Goal: Complete application form

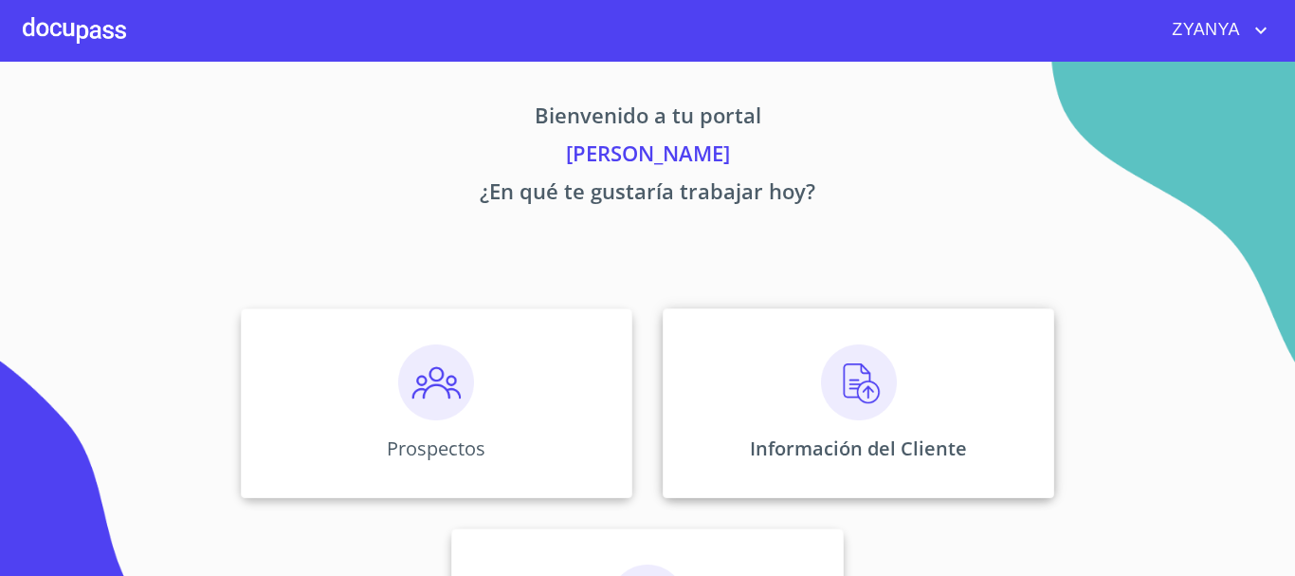
click at [826, 390] on img at bounding box center [859, 382] width 76 height 76
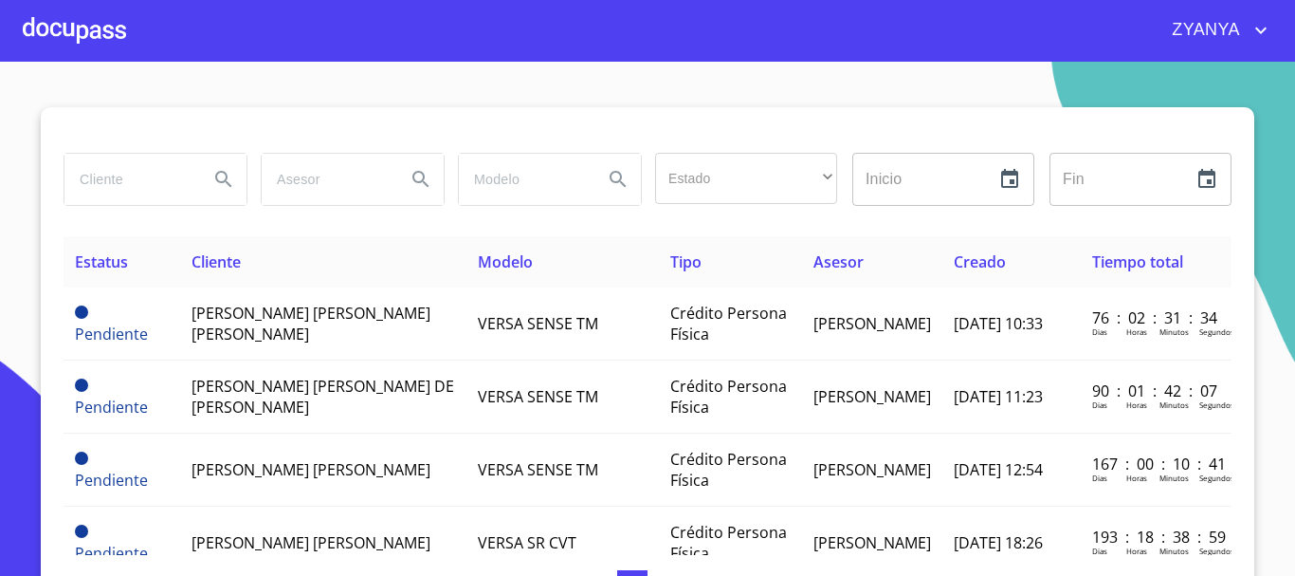
click at [114, 165] on input "search" at bounding box center [128, 179] width 129 height 51
type input "[PERSON_NAME]"
click at [229, 181] on button "Search" at bounding box center [224, 179] width 46 height 46
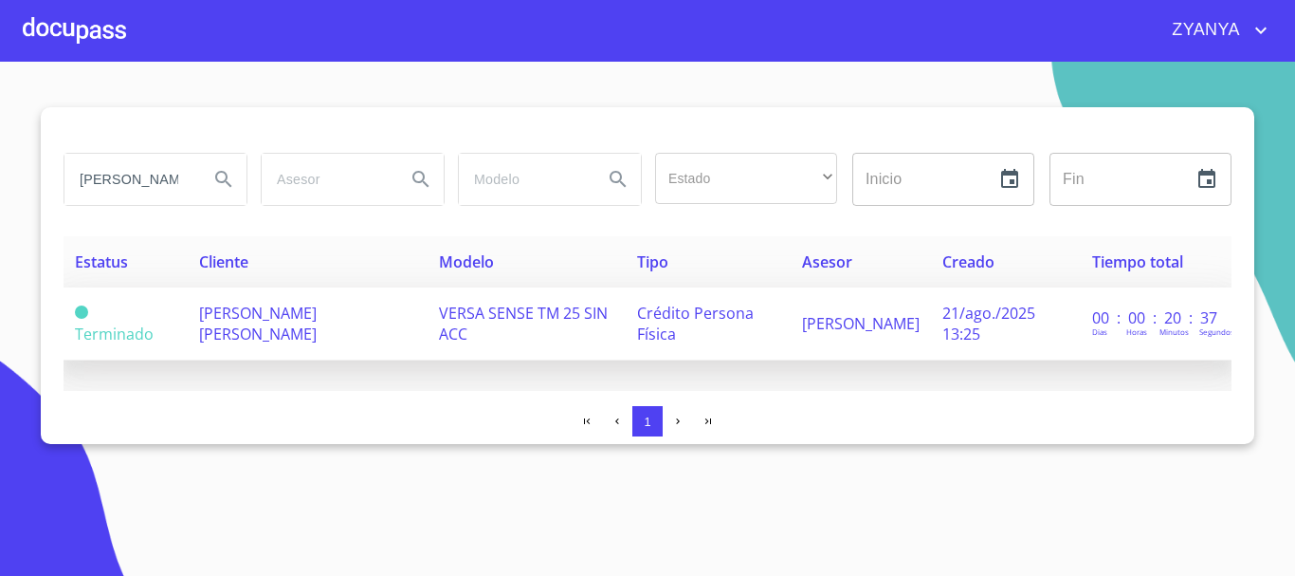
click at [287, 326] on td "[PERSON_NAME] [PERSON_NAME]" at bounding box center [308, 323] width 240 height 73
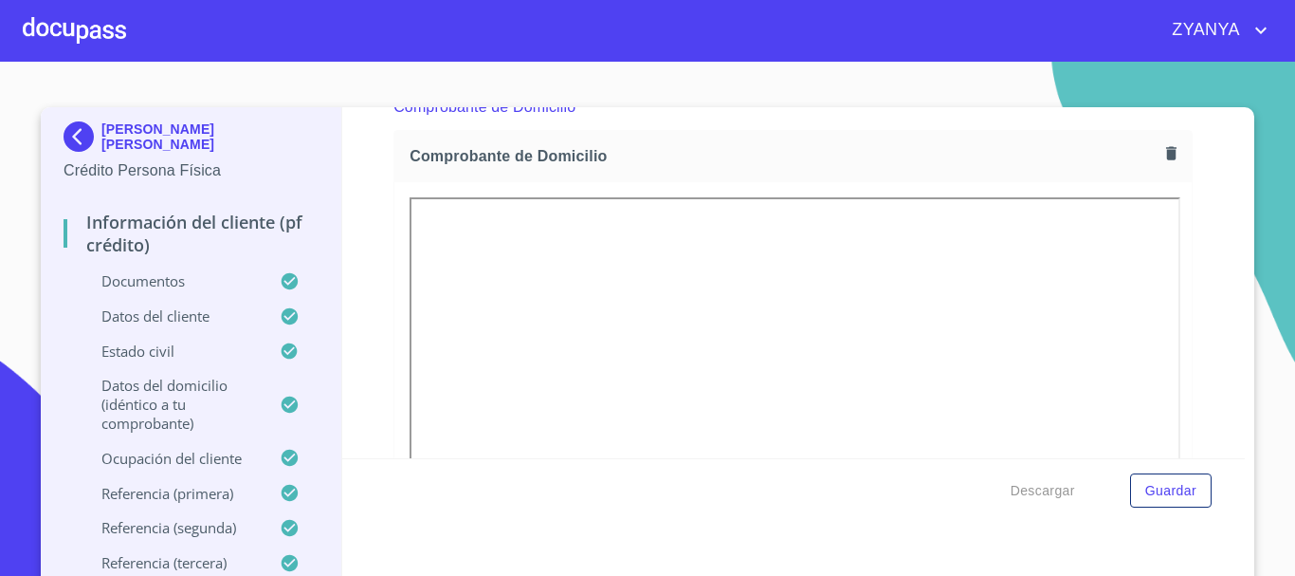
scroll to position [759, 0]
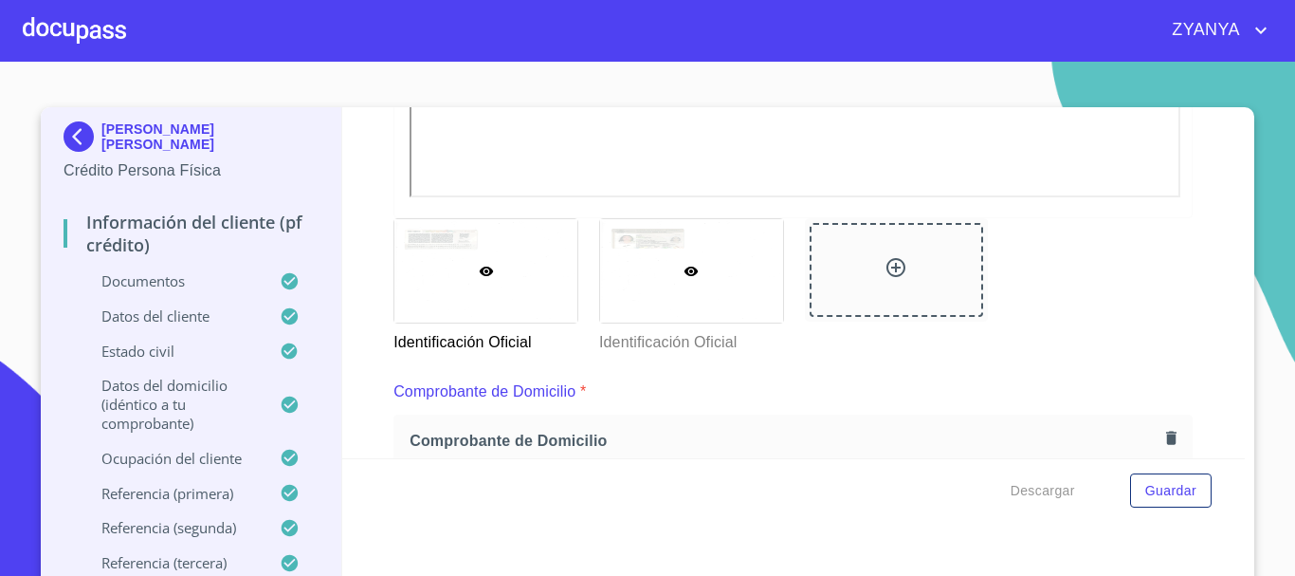
click at [666, 260] on div at bounding box center [691, 270] width 183 height 103
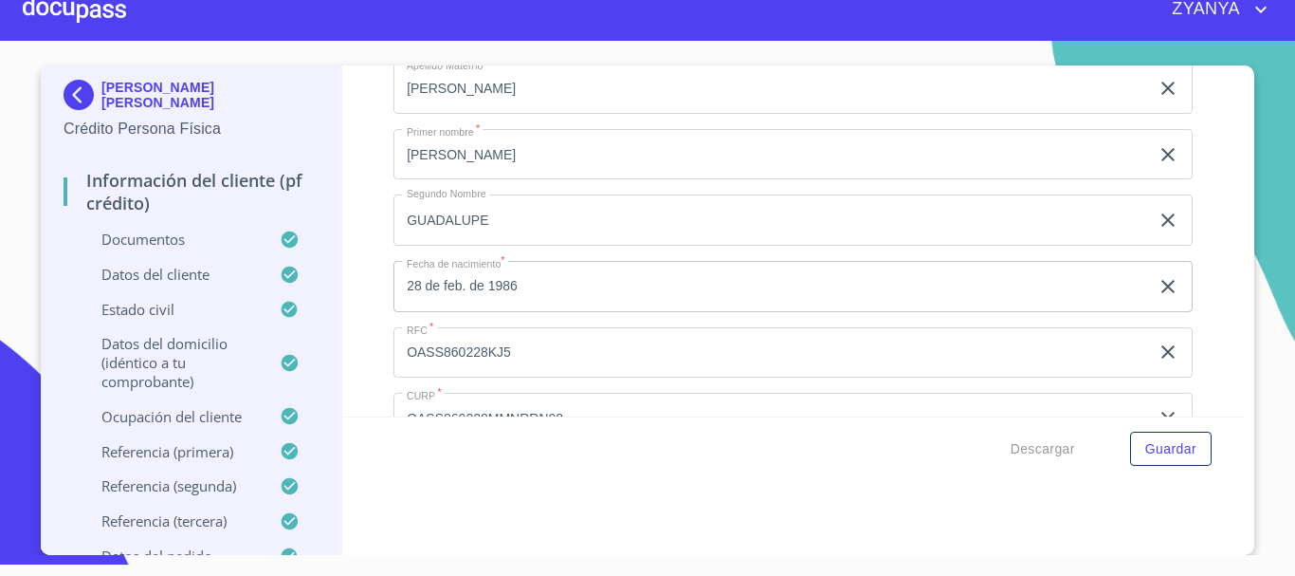
scroll to position [6296, 0]
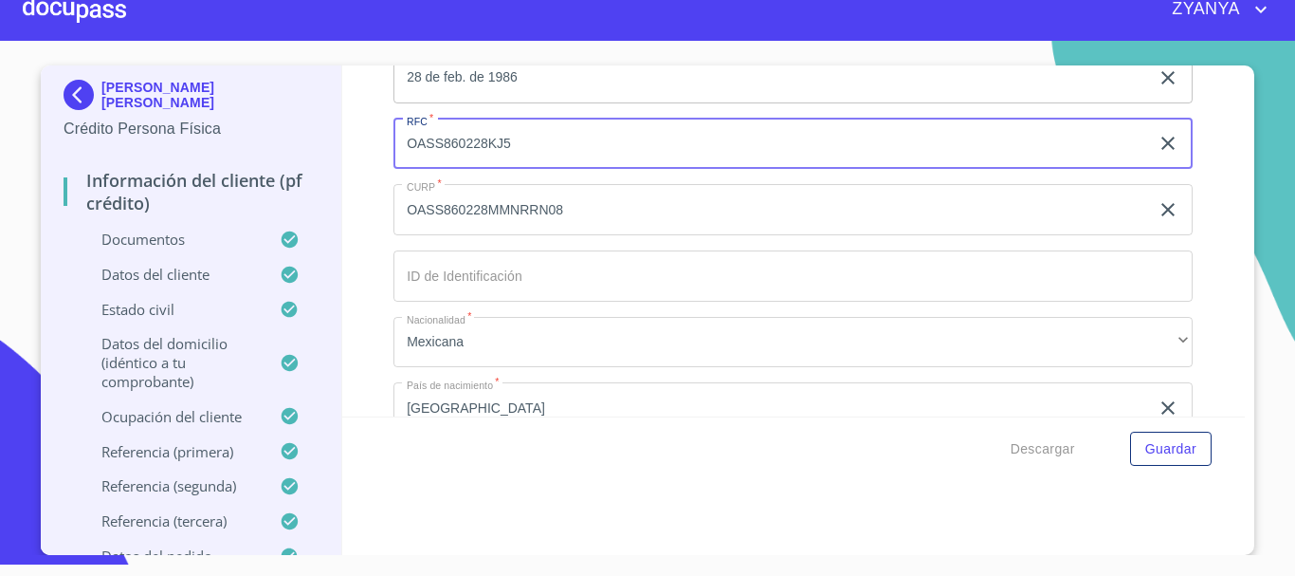
drag, startPoint x: 400, startPoint y: 166, endPoint x: 504, endPoint y: 174, distance: 104.6
click at [504, 170] on input "OASS860228KJ5" at bounding box center [772, 144] width 756 height 51
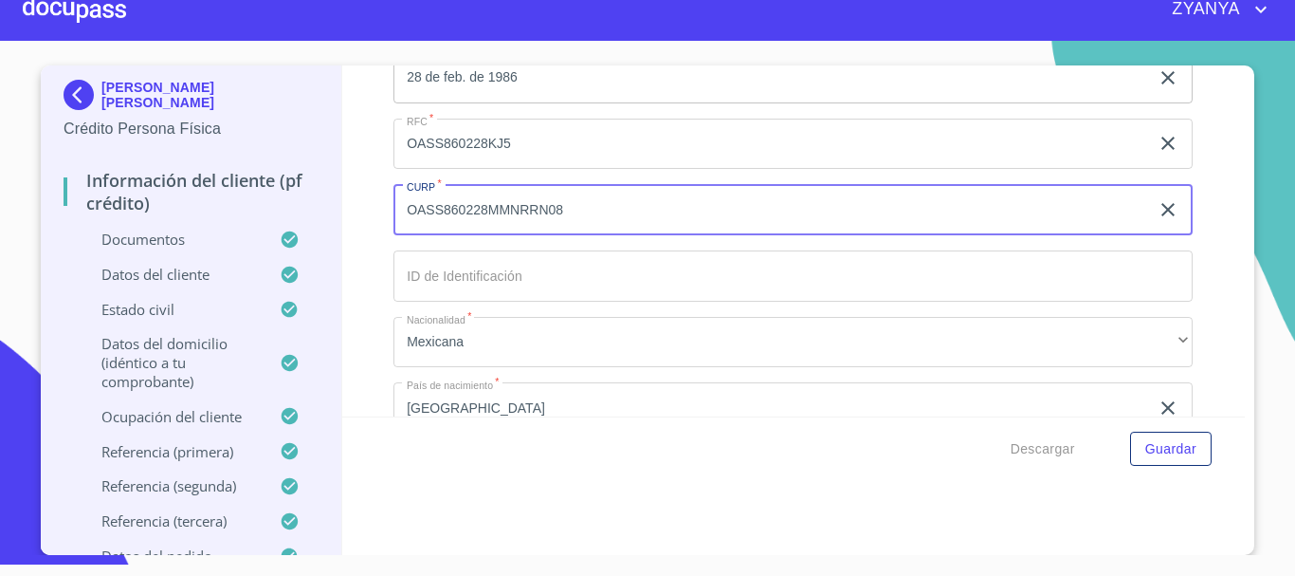
drag, startPoint x: 399, startPoint y: 231, endPoint x: 566, endPoint y: 250, distance: 168.0
click at [566, 235] on input "OASS860228MMNRRN08" at bounding box center [772, 209] width 756 height 51
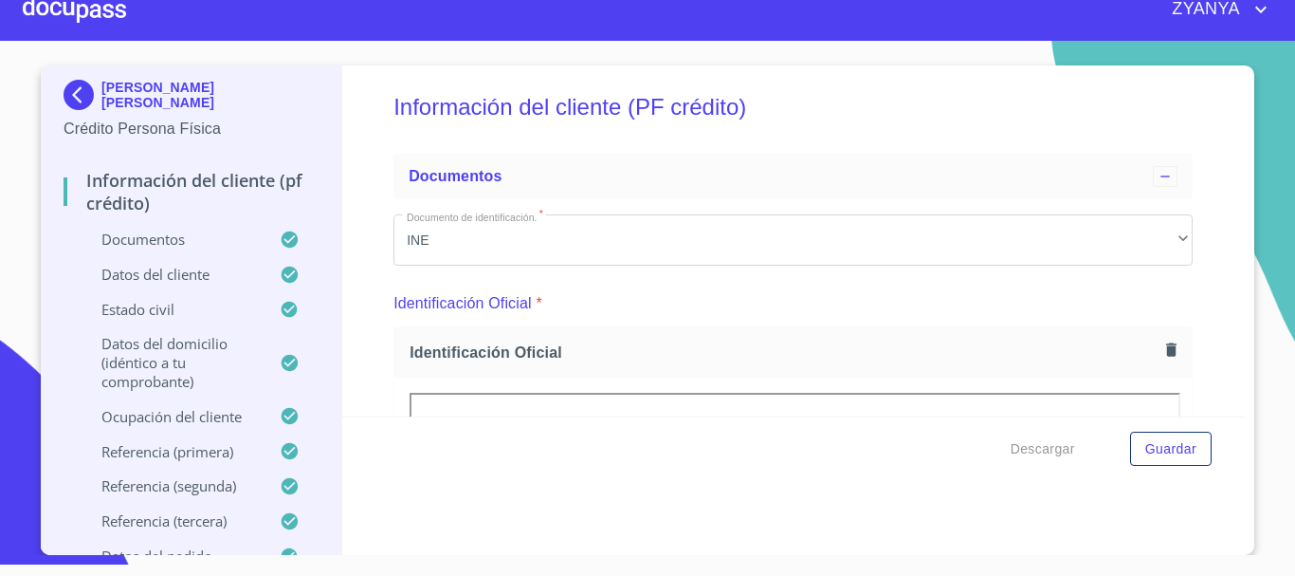
scroll to position [0, 0]
